Goal: Transaction & Acquisition: Purchase product/service

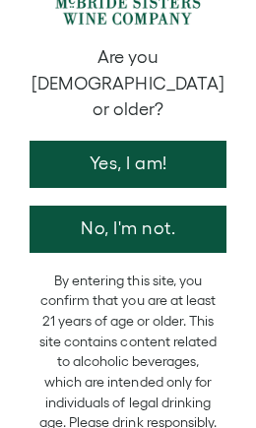
click at [116, 141] on button "Yes, I am!" at bounding box center [127, 164] width 197 height 47
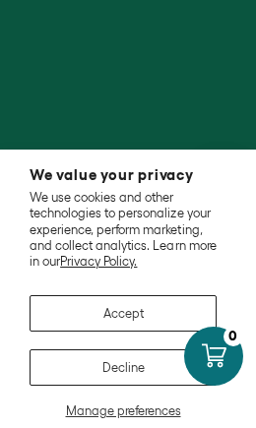
click at [112, 310] on button "Accept" at bounding box center [122, 313] width 187 height 36
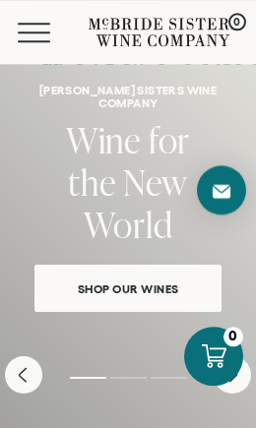
scroll to position [284, 0]
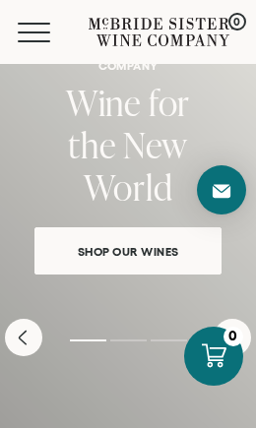
click at [118, 227] on link "Shop Our Wines" at bounding box center [127, 250] width 187 height 47
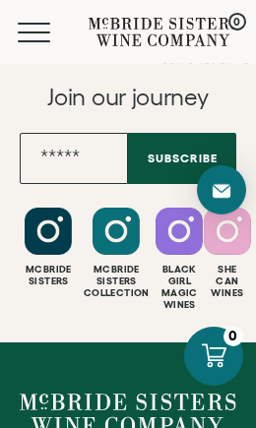
scroll to position [3046, 0]
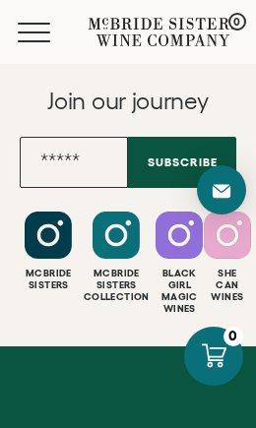
click at [46, 188] on input "Email" at bounding box center [74, 162] width 108 height 51
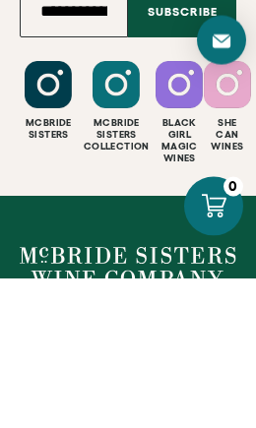
type input "**********"
click at [167, 136] on button "Subscribe" at bounding box center [182, 161] width 108 height 51
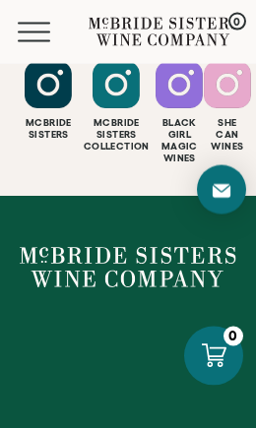
scroll to position [3197, 0]
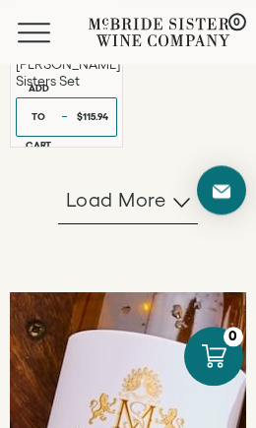
click at [127, 213] on span "Load more" at bounding box center [116, 200] width 100 height 28
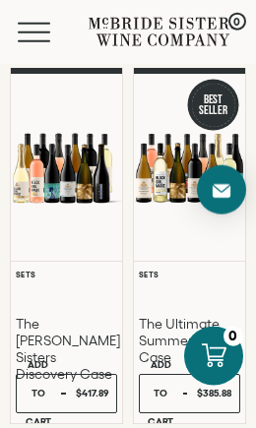
scroll to position [0, 0]
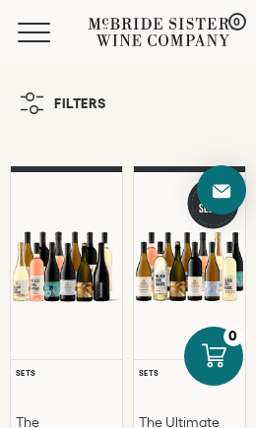
click at [31, 32] on span "Mobile Menu Trigger" at bounding box center [34, 32] width 32 height 2
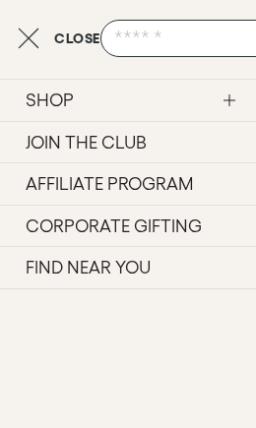
click at [27, 39] on icon "Close cart" at bounding box center [29, 39] width 22 height 24
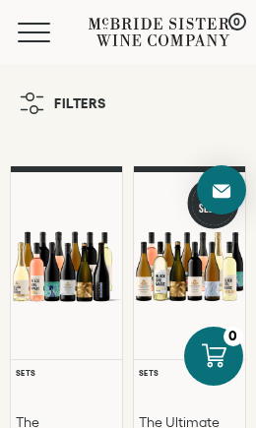
click at [62, 100] on span "Filters" at bounding box center [80, 103] width 52 height 14
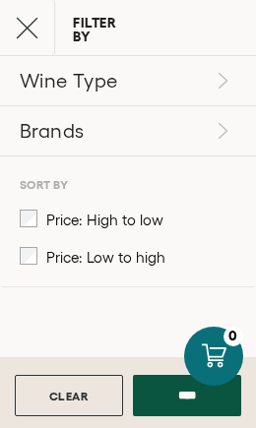
click at [88, 79] on p "Wine Type" at bounding box center [125, 81] width 211 height 28
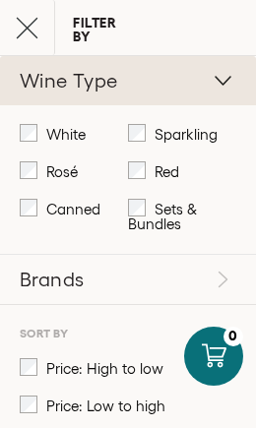
click at [26, 21] on icon "Close cart" at bounding box center [27, 28] width 23 height 23
